Goal: Task Accomplishment & Management: Complete application form

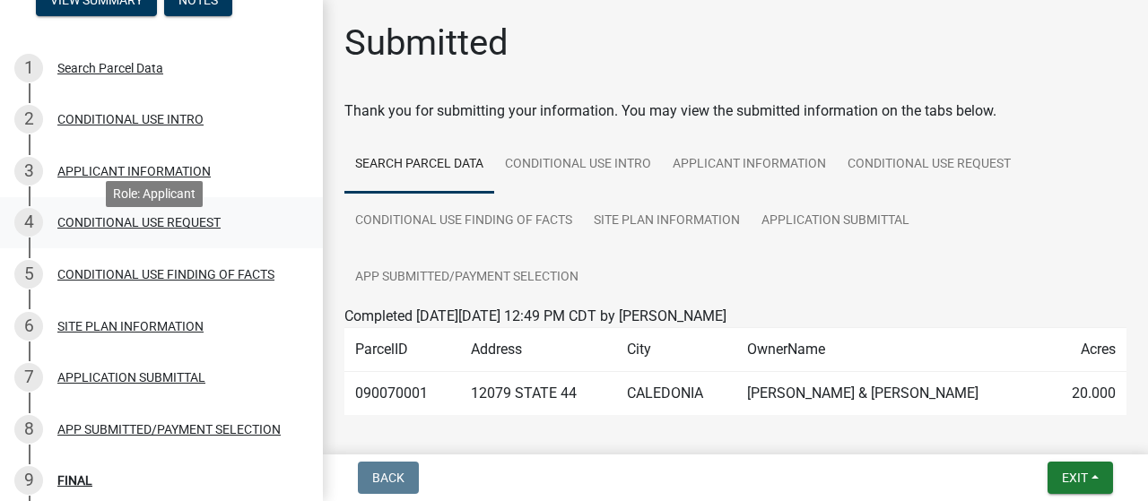
scroll to position [179, 0]
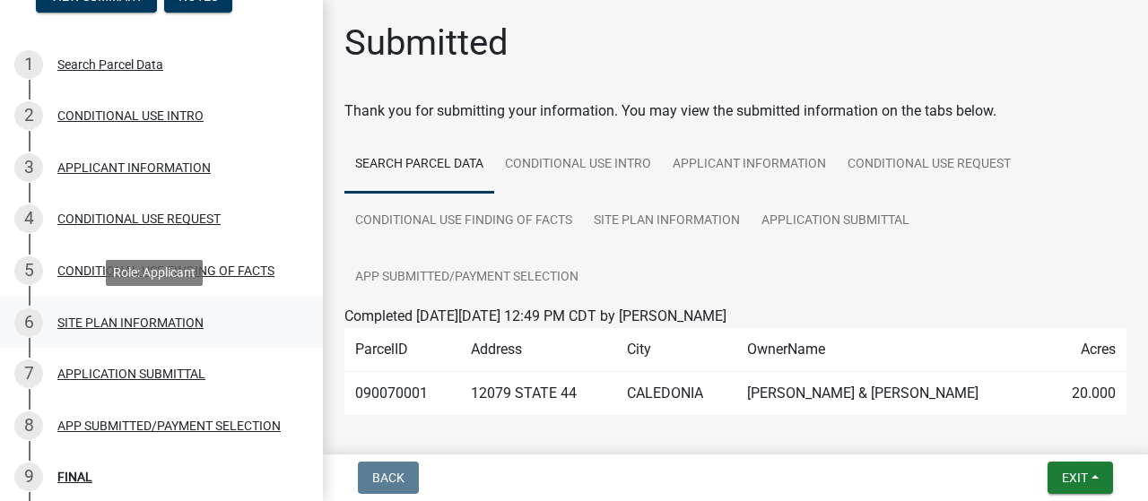
click at [111, 320] on div "SITE PLAN INFORMATION" at bounding box center [130, 323] width 146 height 13
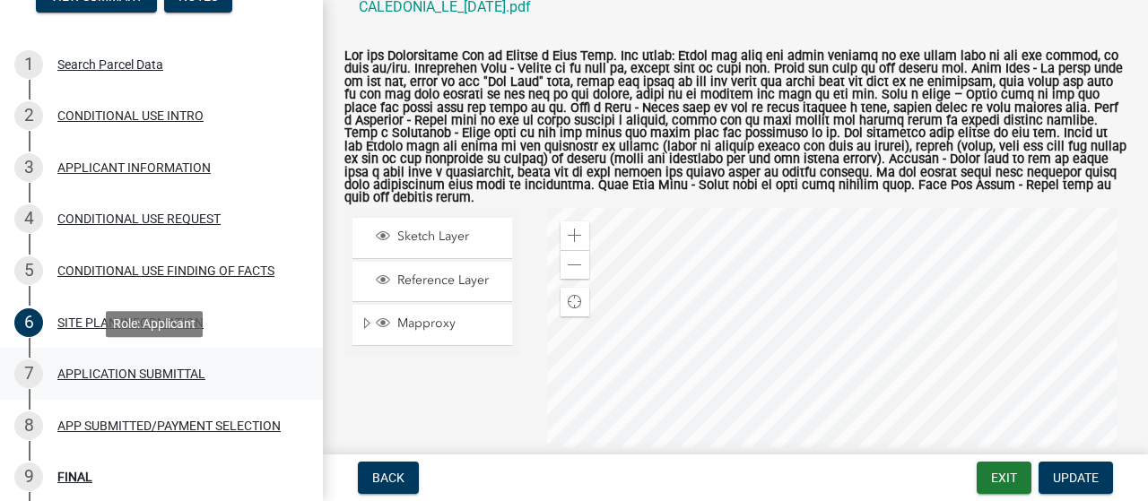
click at [109, 376] on div "APPLICATION SUBMITTAL" at bounding box center [131, 374] width 148 height 13
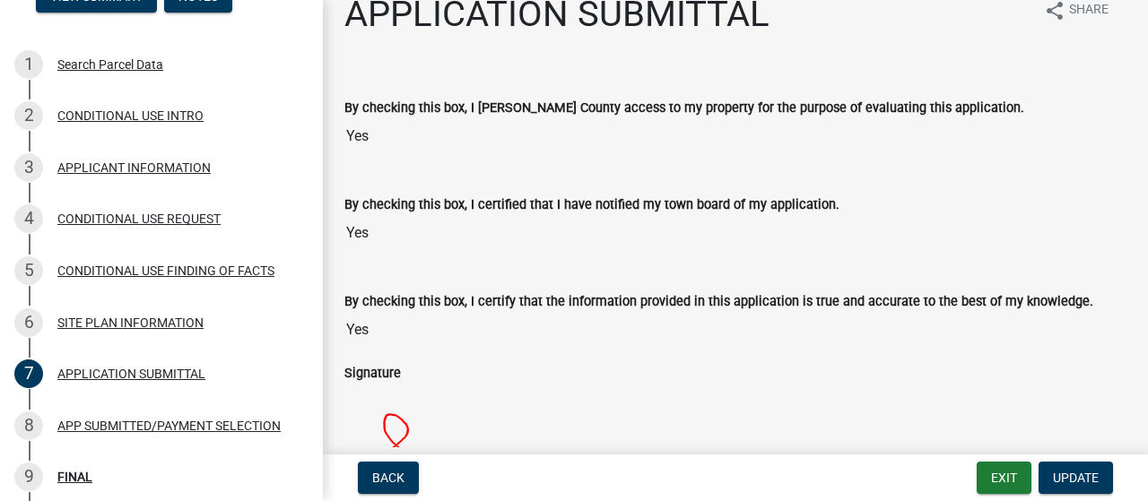
scroll to position [0, 0]
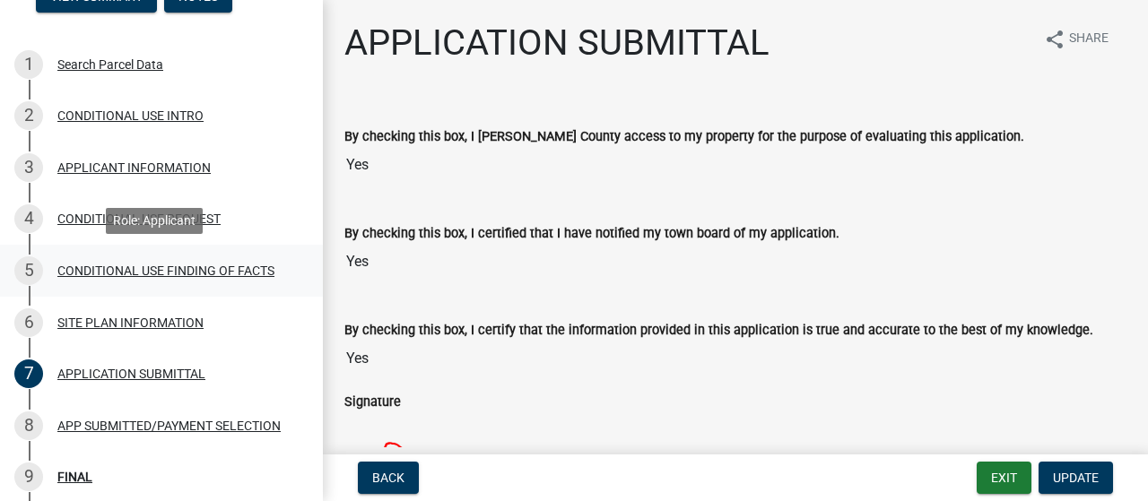
click at [127, 271] on div "CONDITIONAL USE FINDING OF FACTS" at bounding box center [165, 271] width 217 height 13
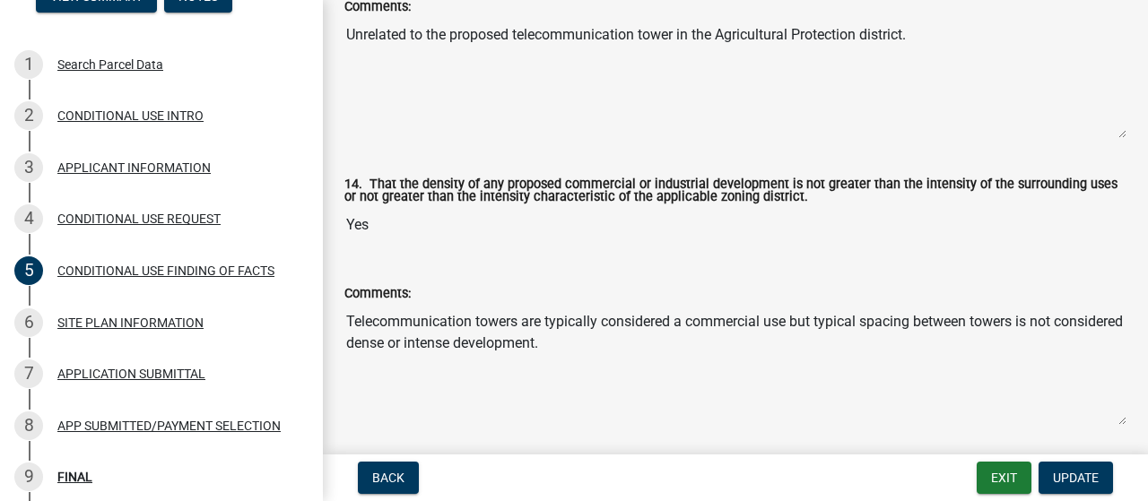
scroll to position [4150, 0]
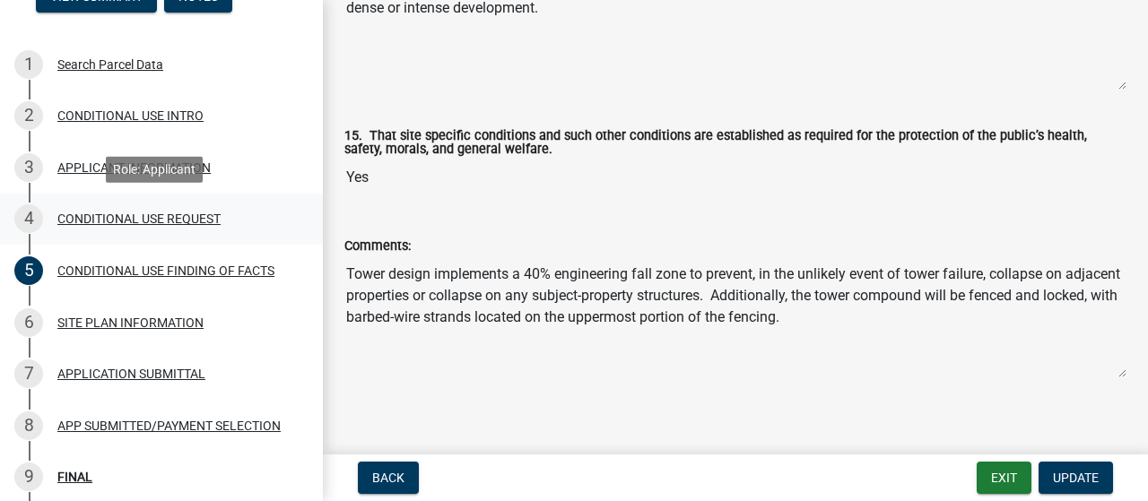
click at [127, 215] on div "CONDITIONAL USE REQUEST" at bounding box center [138, 219] width 163 height 13
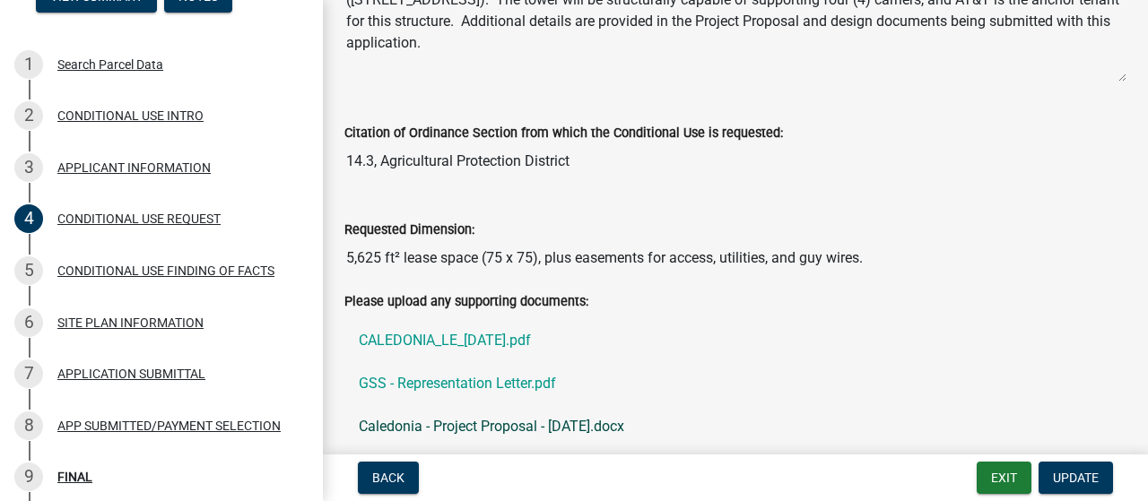
scroll to position [398, 0]
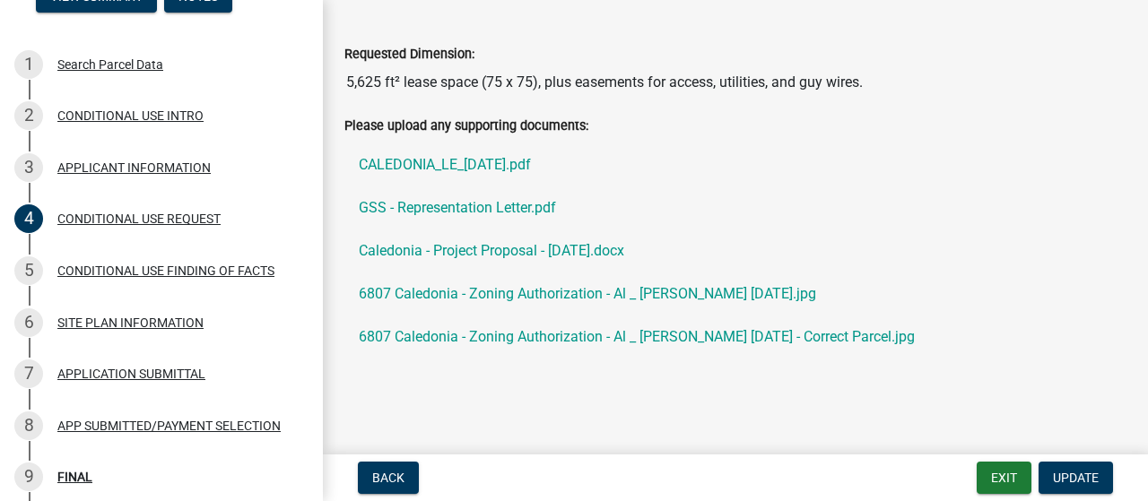
click at [537, 362] on ul "CALEDONIA_LE_[DATE].pdf GSS - Representation Letter.pdf Caledonia - Project Pro…" at bounding box center [735, 251] width 782 height 230
click at [1067, 482] on span "Update" at bounding box center [1076, 478] width 46 height 14
click at [1067, 480] on span "Update" at bounding box center [1076, 478] width 46 height 14
click at [1059, 472] on span "Update" at bounding box center [1076, 478] width 46 height 14
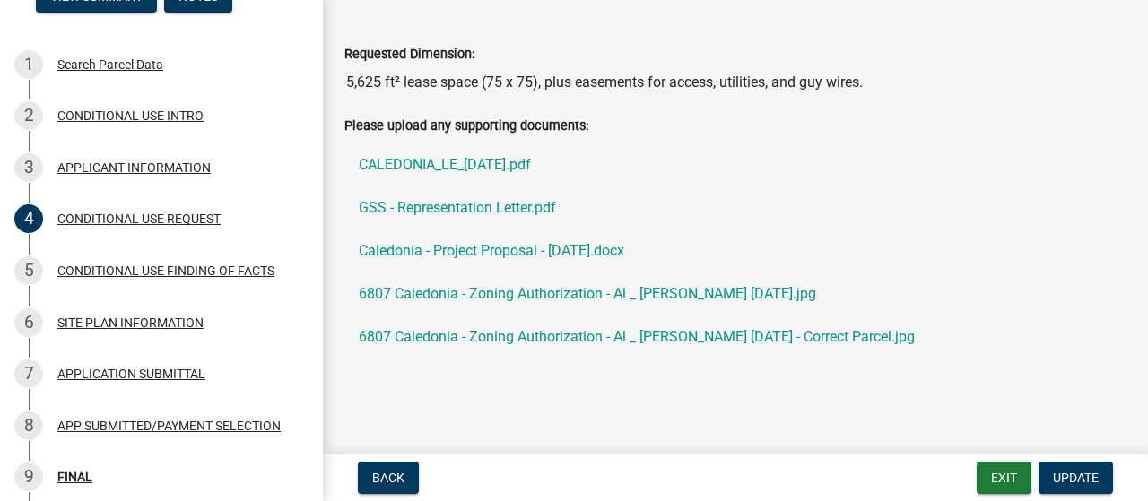
click at [373, 120] on label "Please upload any supporting documents:" at bounding box center [466, 126] width 244 height 13
click at [660, 189] on link "GSS - Representation Letter.pdf" at bounding box center [735, 208] width 782 height 43
